Goal: Task Accomplishment & Management: Manage account settings

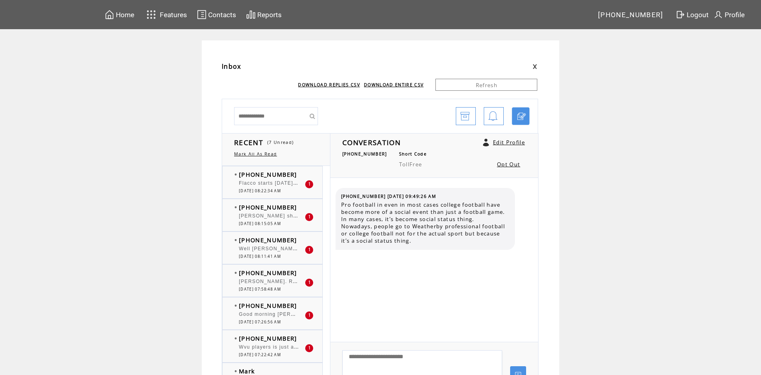
click at [287, 183] on span "Flacco starts [DATE]. Will game be on Wkkx?" at bounding box center [298, 182] width 119 height 8
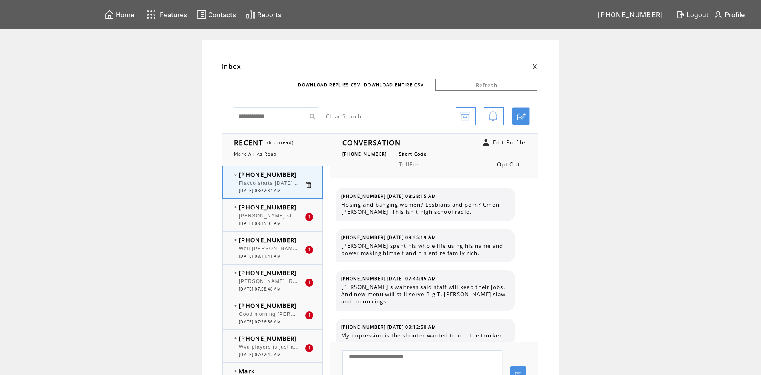
scroll to position [627, 0]
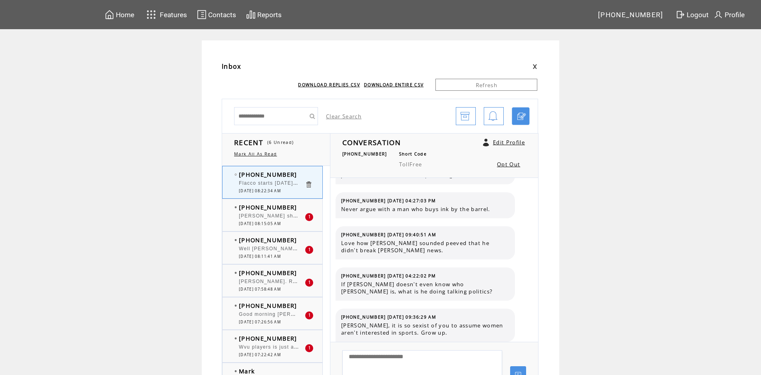
click at [288, 205] on span "[PHONE_NUMBER]" at bounding box center [268, 207] width 58 height 8
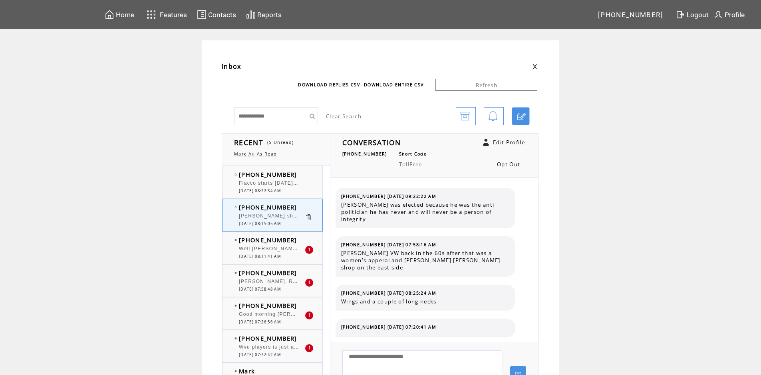
click at [294, 243] on td "[PHONE_NUMBER]" at bounding box center [272, 240] width 66 height 8
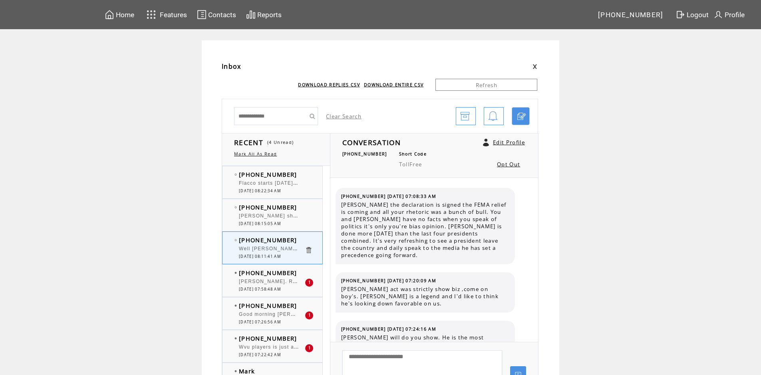
scroll to position [4176, 0]
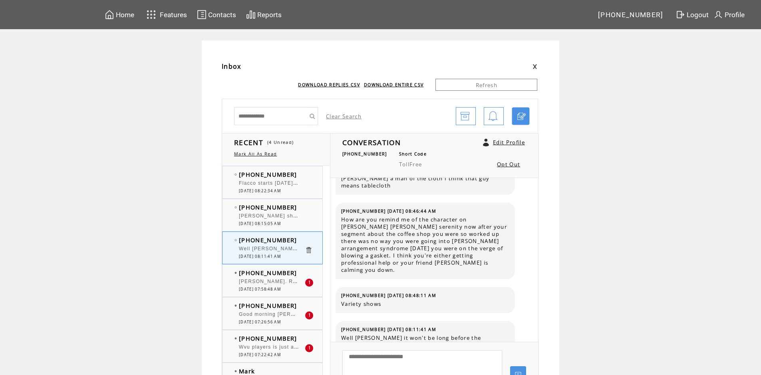
click at [290, 277] on div at bounding box center [272, 278] width 66 height 2
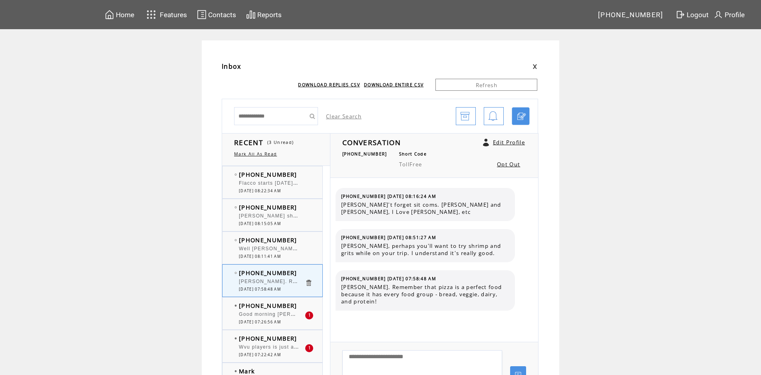
click at [290, 309] on div at bounding box center [272, 310] width 66 height 2
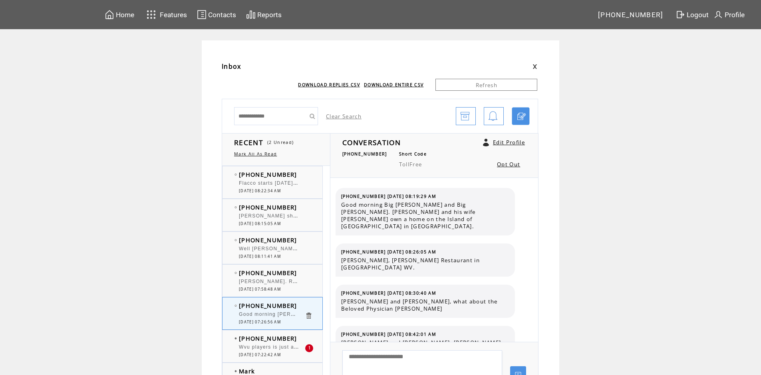
scroll to position [2465, 0]
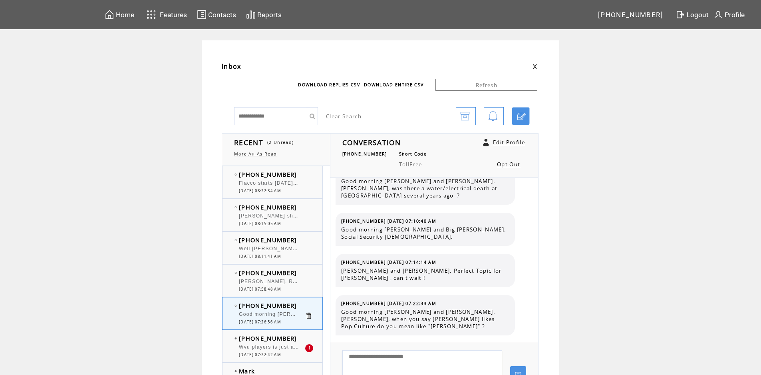
click at [281, 342] on span "[PHONE_NUMBER]" at bounding box center [268, 338] width 58 height 8
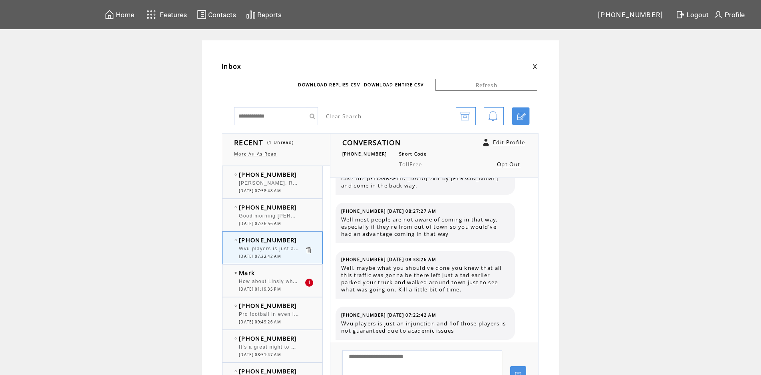
scroll to position [120, 0]
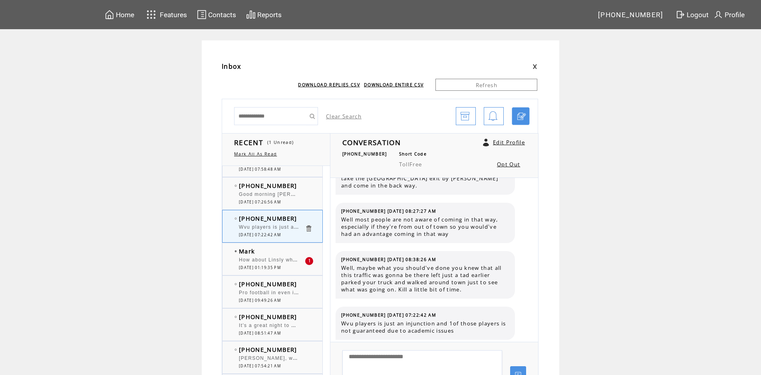
click at [285, 251] on td "Mark" at bounding box center [272, 251] width 66 height 8
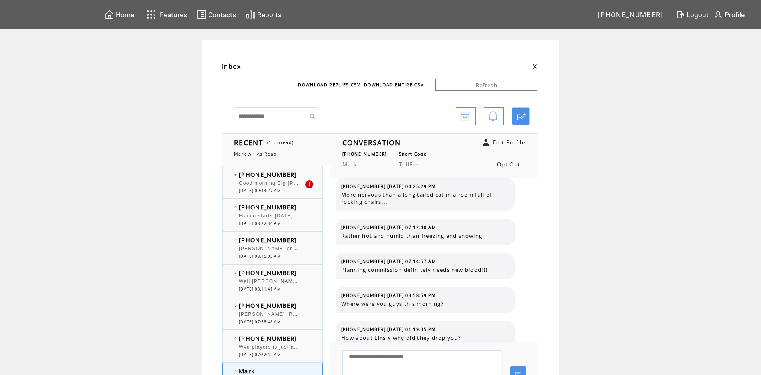
click at [298, 175] on td "[PHONE_NUMBER]" at bounding box center [272, 174] width 66 height 8
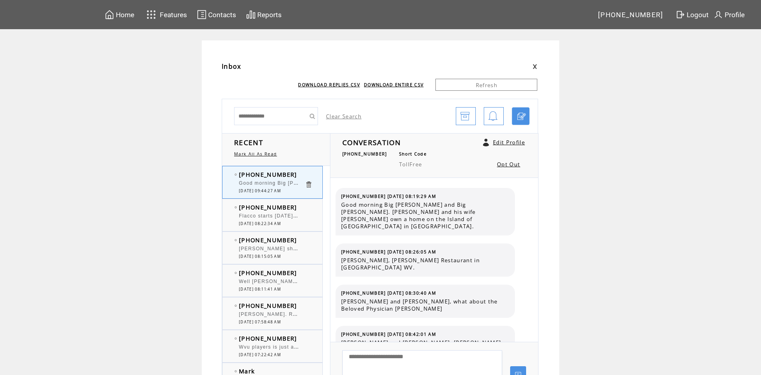
scroll to position [2513, 0]
